Goal: Task Accomplishment & Management: Use online tool/utility

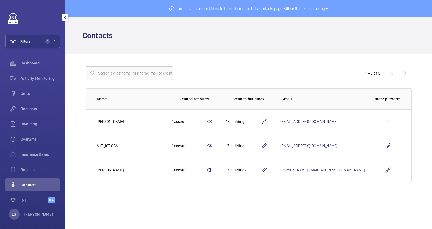
click at [49, 39] on span "1" at bounding box center [49, 41] width 13 height 4
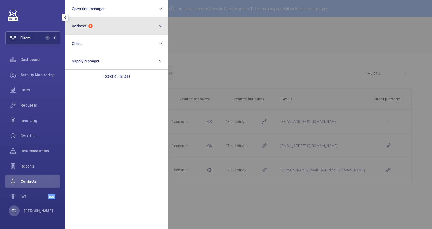
click at [102, 23] on button "Address 1" at bounding box center [116, 25] width 103 height 17
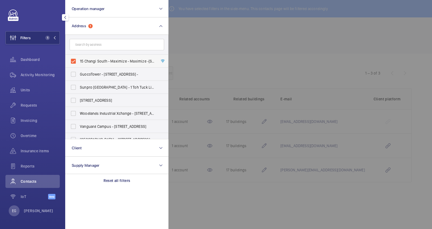
click at [112, 61] on span "15 Changi South - Maximize - Maximize -[STREET_ADDRESS]" at bounding box center [117, 60] width 75 height 5
click at [79, 61] on input "15 Changi South - Maximize - Maximize -[STREET_ADDRESS]" at bounding box center [73, 61] width 11 height 11
checkbox input "false"
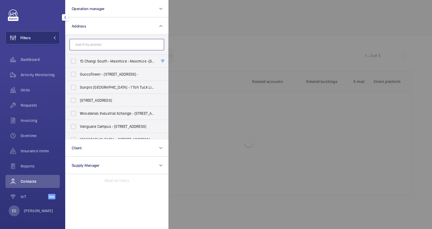
click at [110, 46] on input "text" at bounding box center [117, 44] width 95 height 11
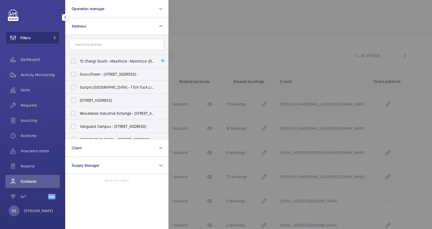
click at [235, 35] on div at bounding box center [384, 114] width 432 height 229
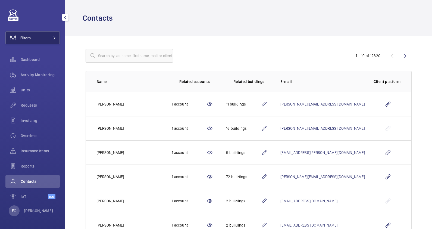
click at [41, 36] on button "Filters" at bounding box center [32, 37] width 54 height 13
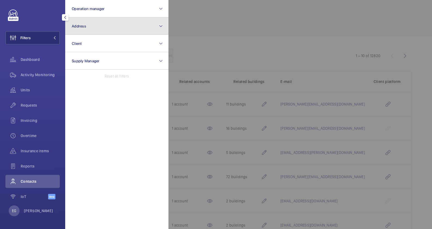
click at [113, 27] on button "Address" at bounding box center [116, 25] width 103 height 17
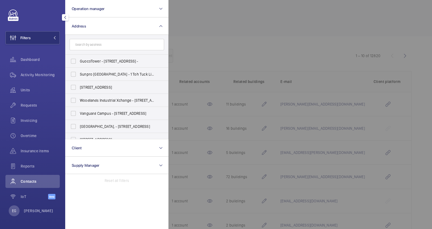
click at [112, 42] on input "text" at bounding box center [117, 44] width 95 height 11
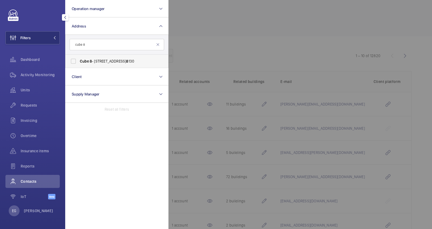
type input "cube 8"
click at [110, 59] on span "Cube [STREET_ADDRESS]" at bounding box center [117, 60] width 75 height 5
click at [79, 59] on input "Cube [STREET_ADDRESS]" at bounding box center [73, 61] width 11 height 11
checkbox input "true"
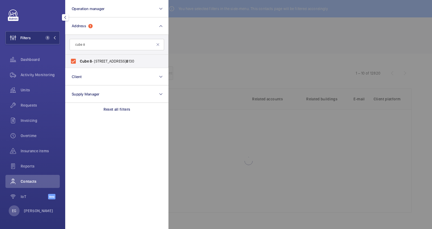
click at [170, 49] on div at bounding box center [384, 114] width 432 height 229
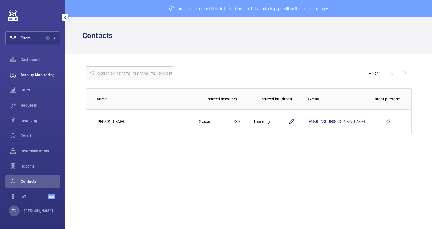
click at [37, 79] on div "Activity Monitoring" at bounding box center [32, 74] width 54 height 13
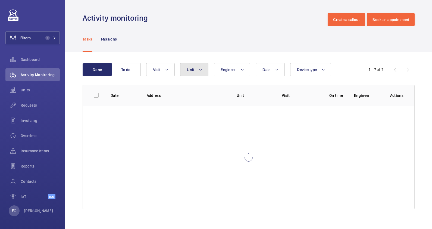
click at [200, 70] on mat-icon at bounding box center [200, 69] width 4 height 7
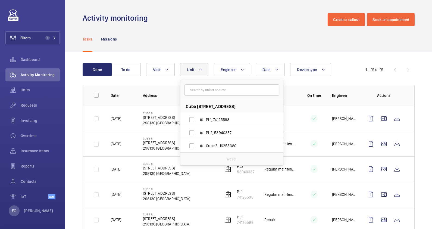
click at [225, 27] on div "Tasks Missions" at bounding box center [249, 39] width 332 height 26
